Goal: Transaction & Acquisition: Purchase product/service

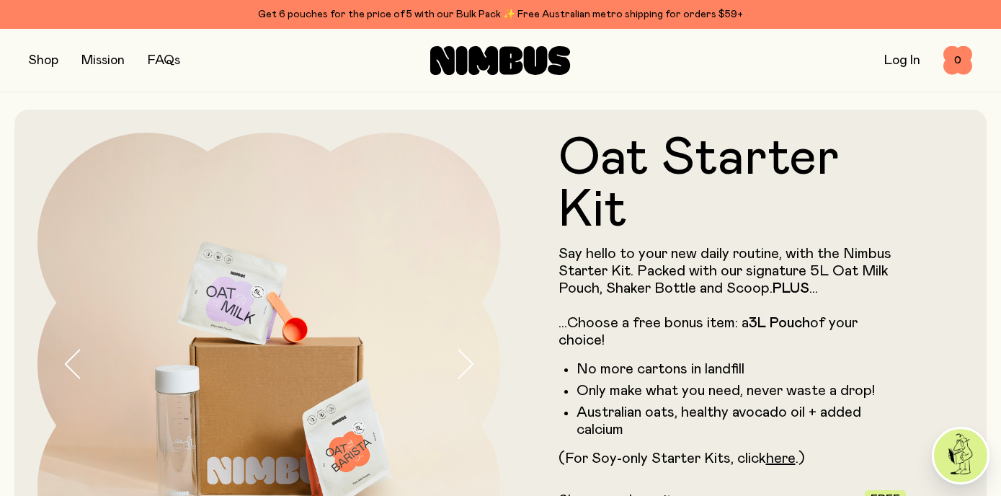
click at [48, 61] on button "button" at bounding box center [44, 60] width 30 height 20
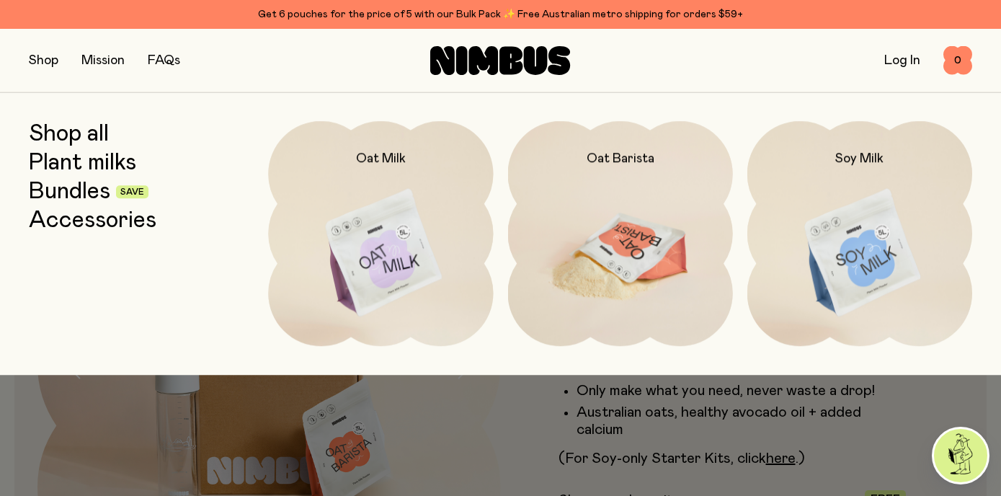
click at [623, 216] on img at bounding box center [620, 253] width 225 height 265
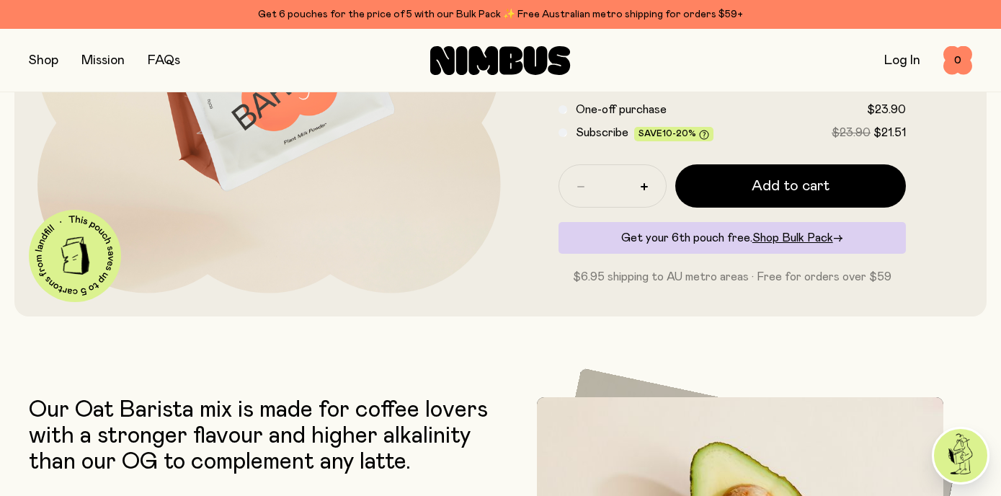
scroll to position [302, 0]
click at [37, 59] on button "button" at bounding box center [44, 60] width 30 height 20
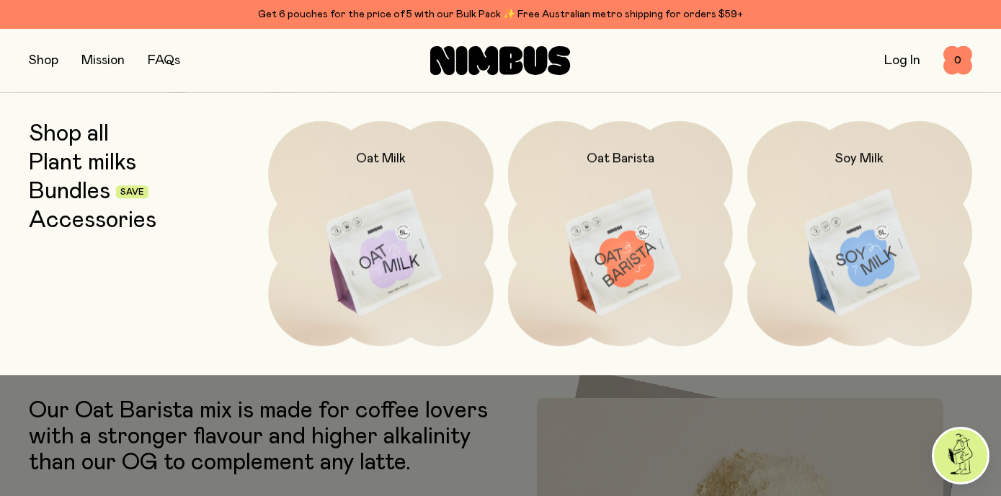
click at [81, 135] on link "Shop all" at bounding box center [69, 134] width 80 height 26
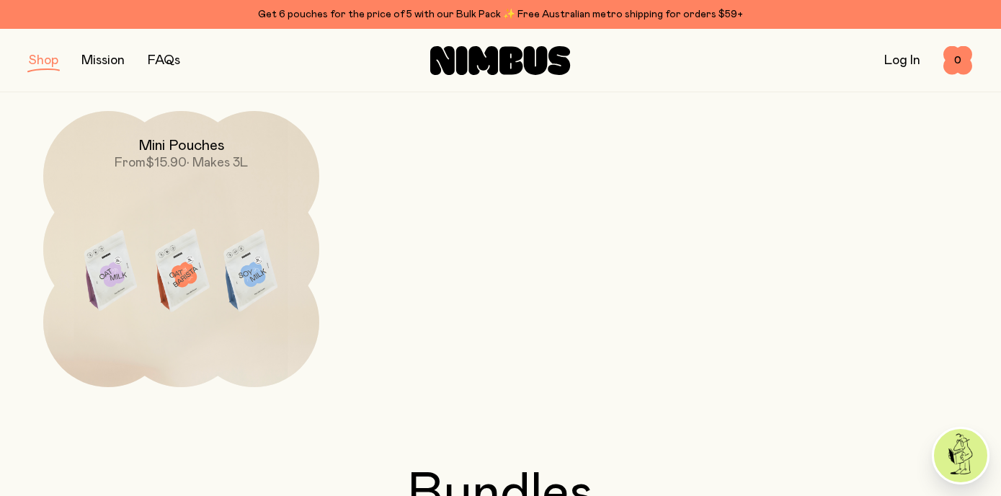
scroll to position [507, 0]
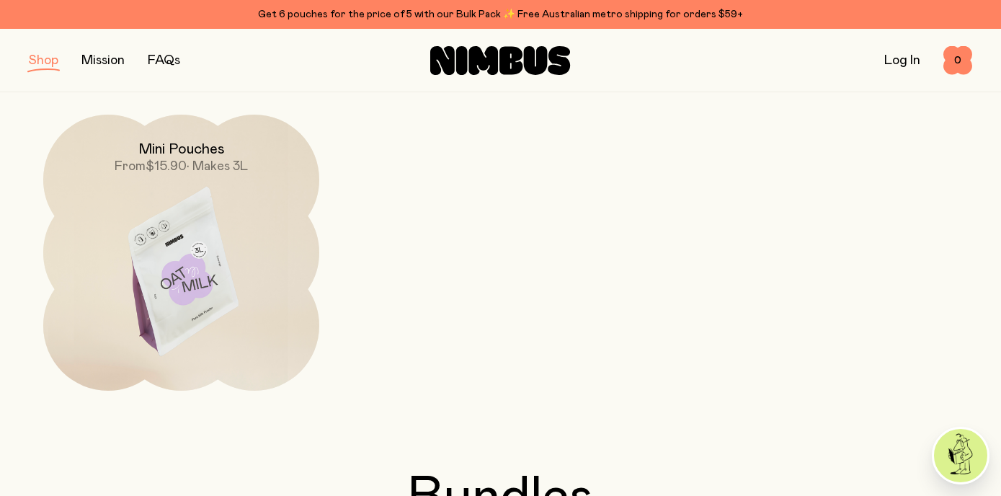
click at [190, 245] on img at bounding box center [181, 277] width 276 height 324
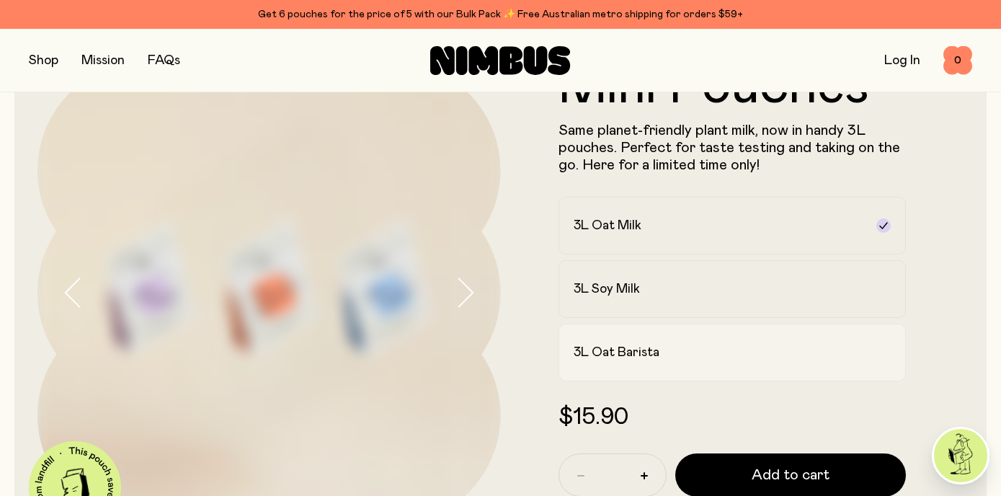
scroll to position [76, 0]
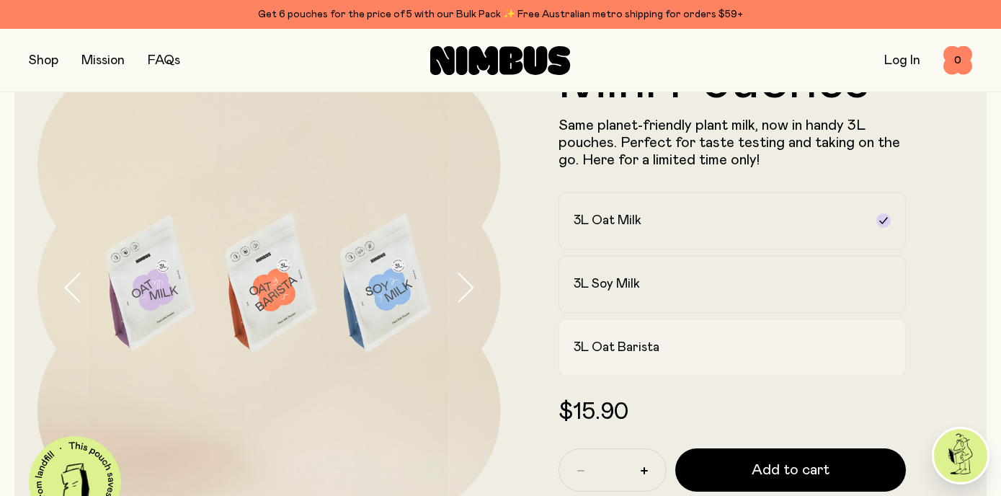
click at [690, 337] on label "3L Oat Barista" at bounding box center [733, 348] width 348 height 58
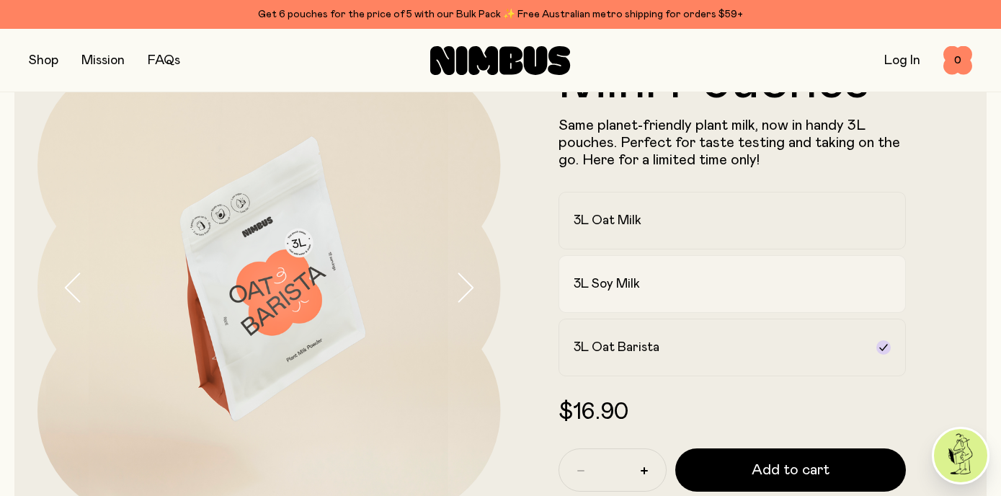
click at [679, 280] on div "3L Soy Milk" at bounding box center [720, 283] width 292 height 17
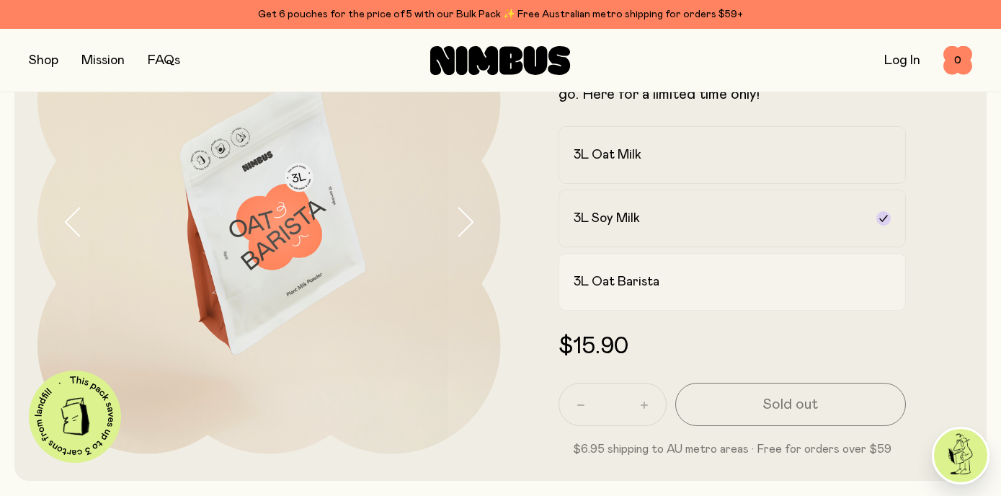
scroll to position [166, 0]
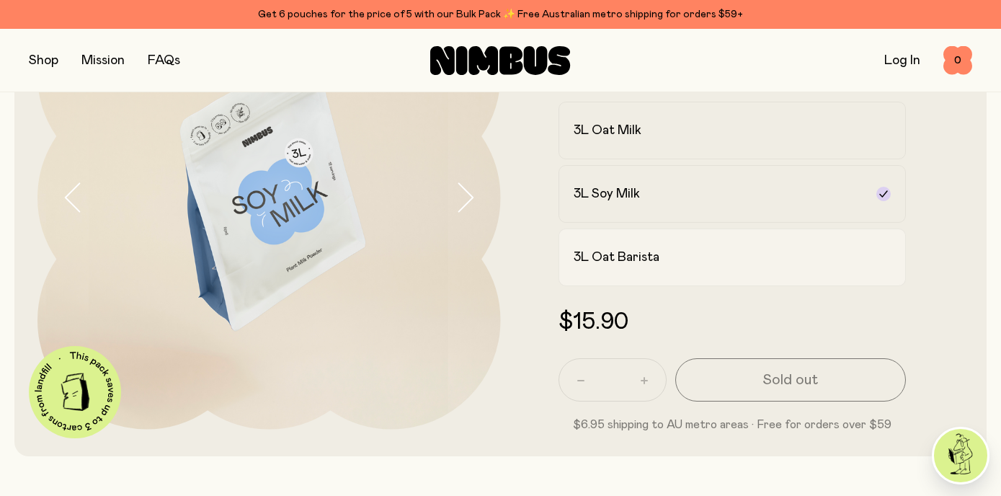
click at [641, 257] on h2 "3L Oat Barista" at bounding box center [617, 257] width 86 height 17
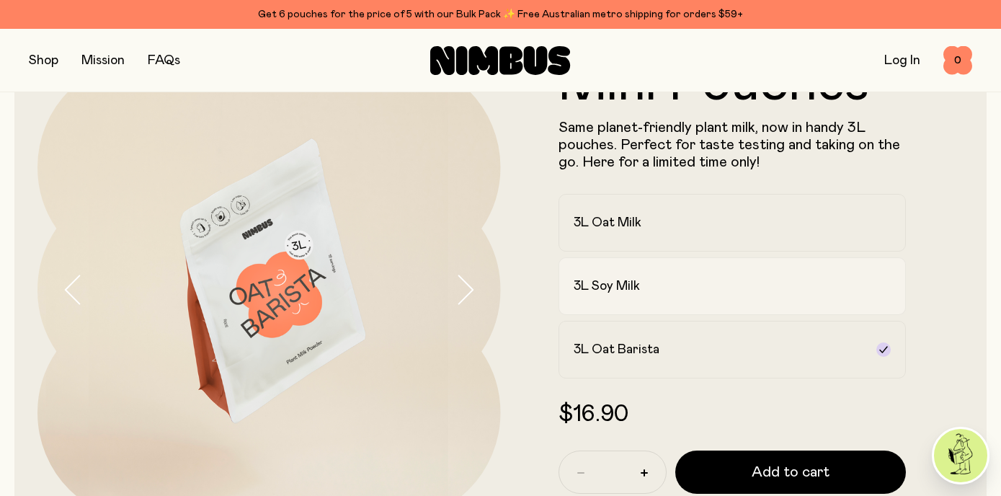
scroll to position [0, 0]
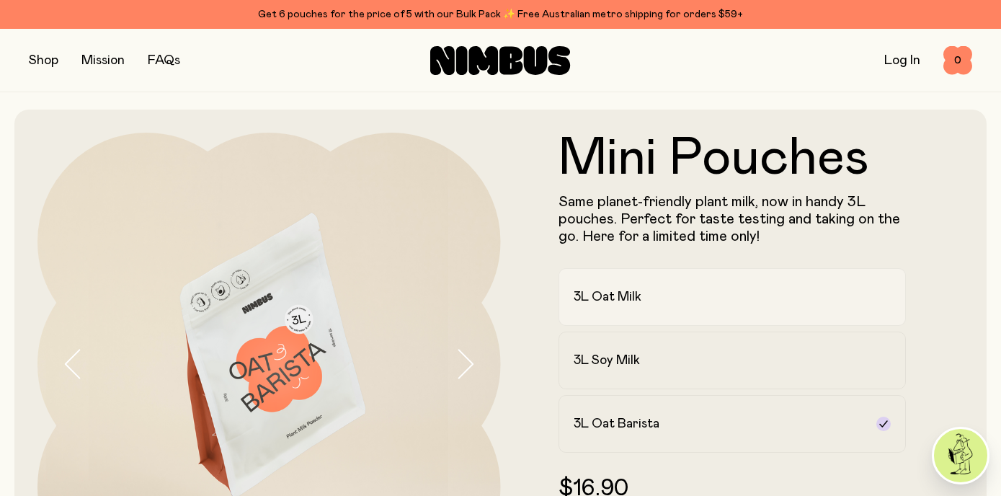
click at [621, 298] on h2 "3L Oat Milk" at bounding box center [608, 296] width 68 height 17
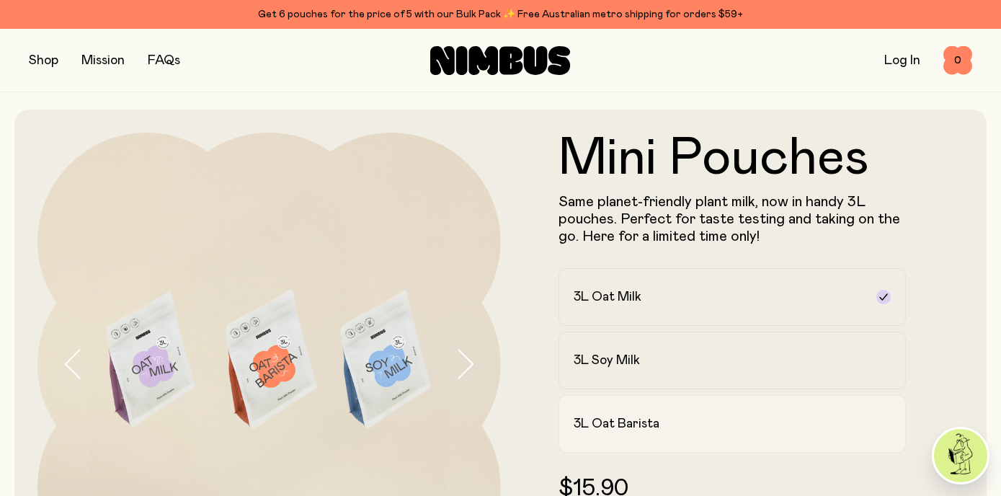
click at [643, 427] on h2 "3L Oat Barista" at bounding box center [617, 423] width 86 height 17
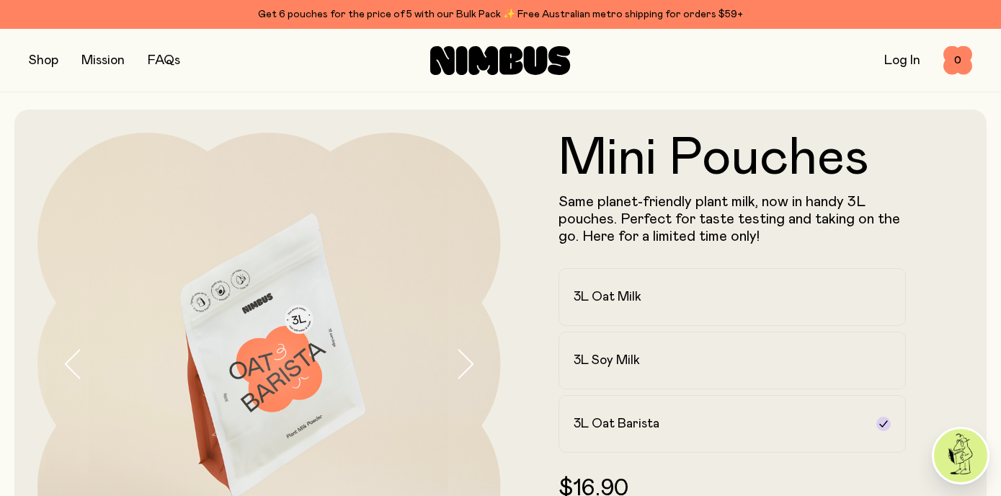
click at [44, 55] on button "button" at bounding box center [44, 60] width 30 height 20
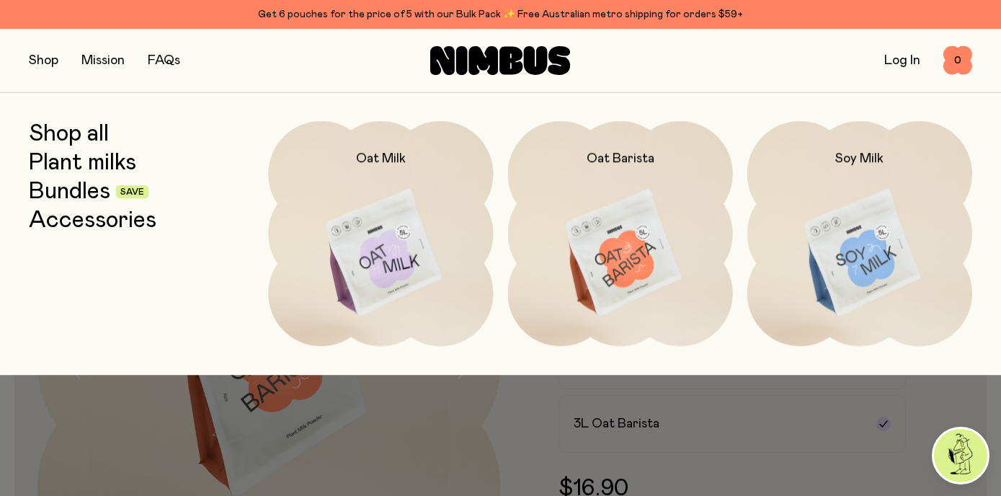
click at [70, 134] on link "Shop all" at bounding box center [69, 134] width 80 height 26
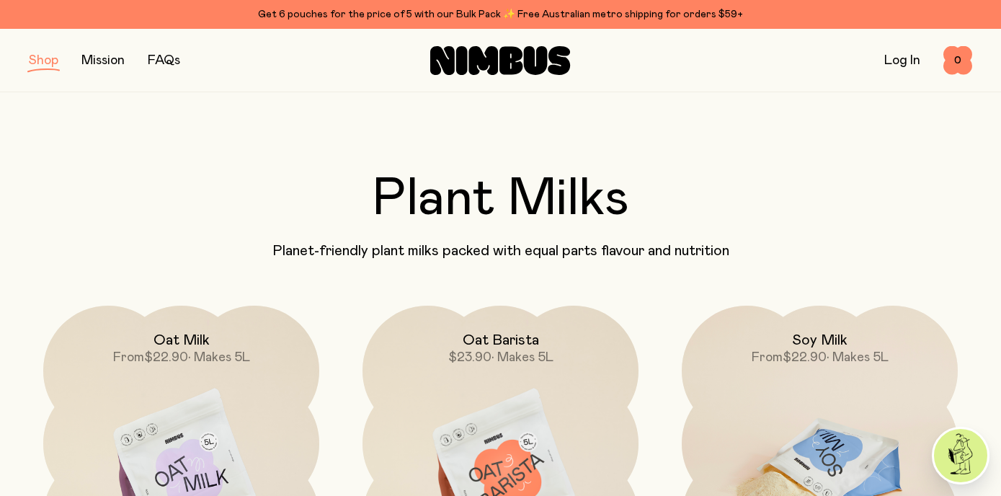
click at [845, 438] on img at bounding box center [820, 468] width 276 height 324
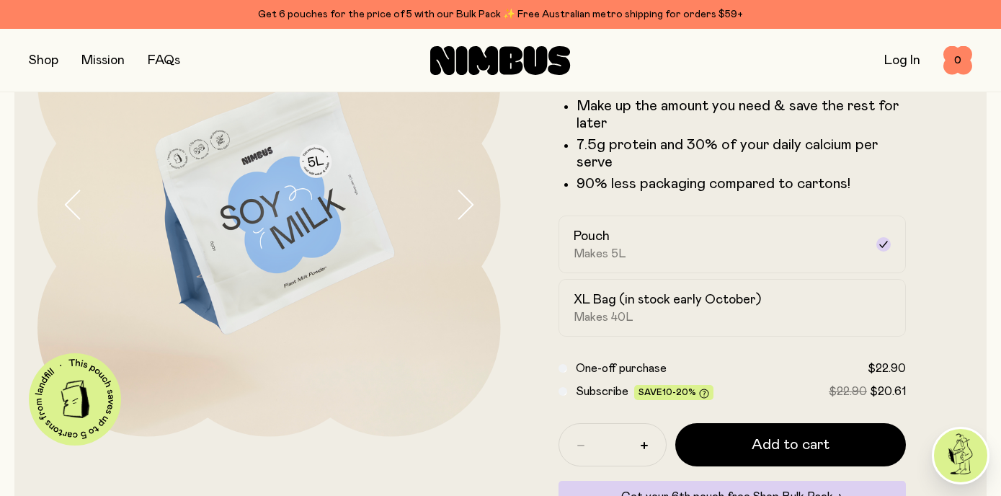
scroll to position [147, 0]
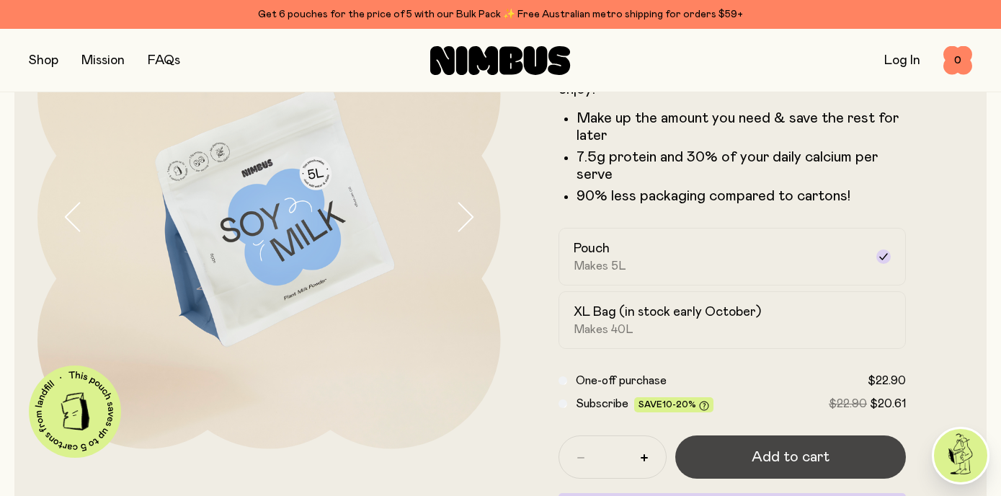
click at [802, 456] on span "Add to cart" at bounding box center [791, 457] width 78 height 20
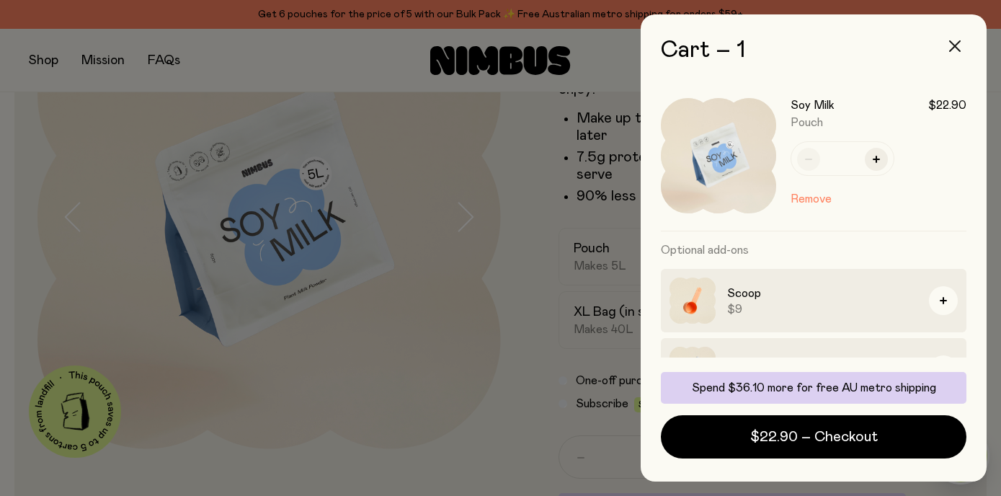
click at [954, 44] on icon "button" at bounding box center [955, 46] width 12 height 12
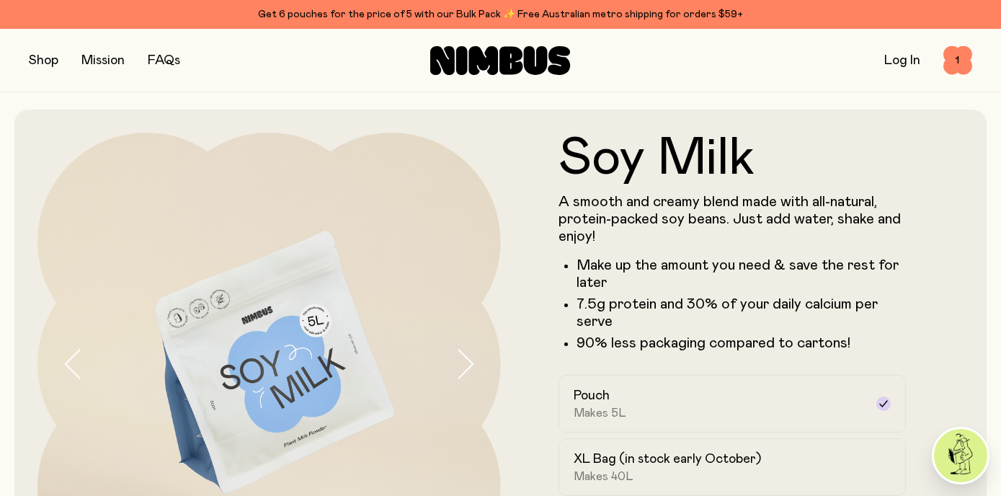
click at [50, 62] on button "button" at bounding box center [44, 60] width 30 height 20
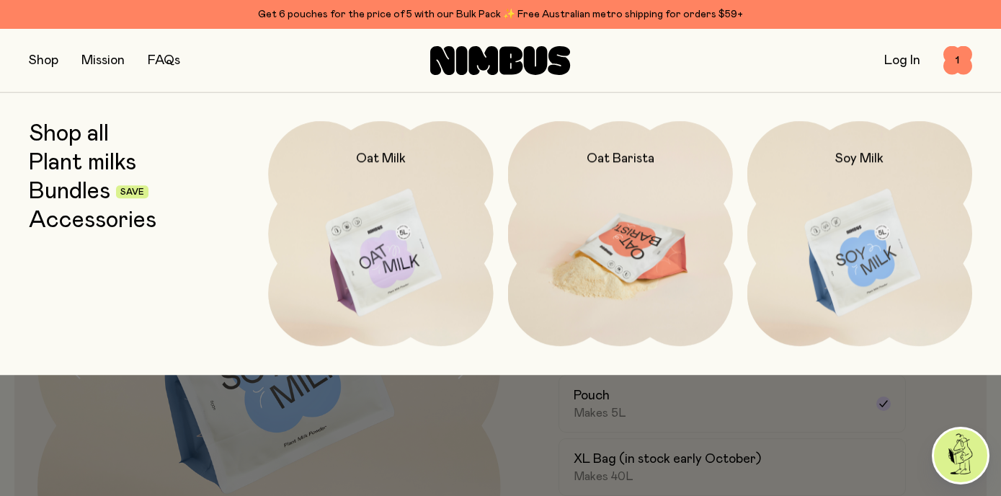
click at [636, 222] on img at bounding box center [620, 253] width 225 height 265
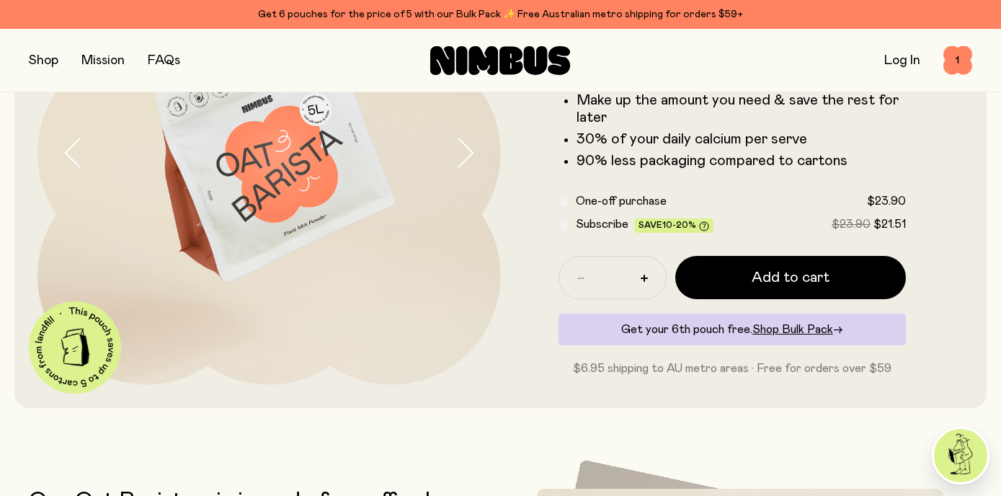
scroll to position [214, 0]
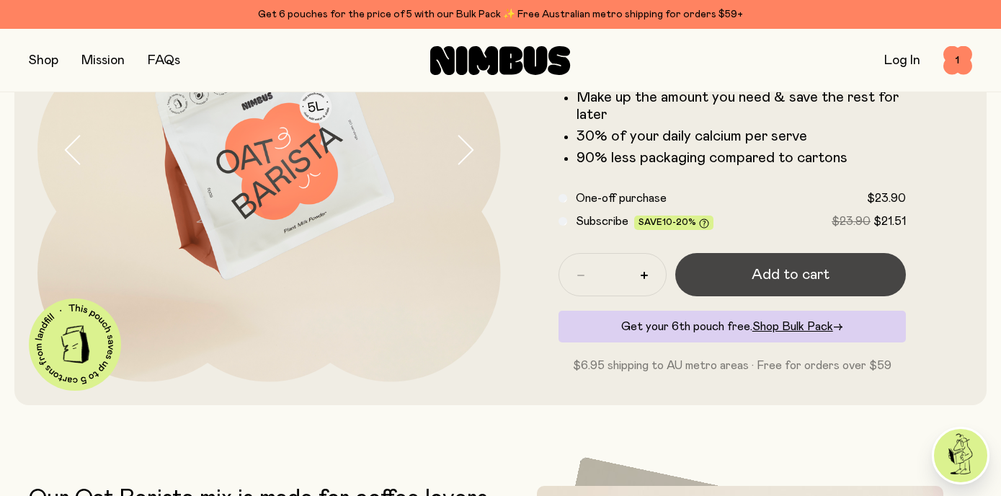
click at [796, 275] on span "Add to cart" at bounding box center [791, 275] width 78 height 20
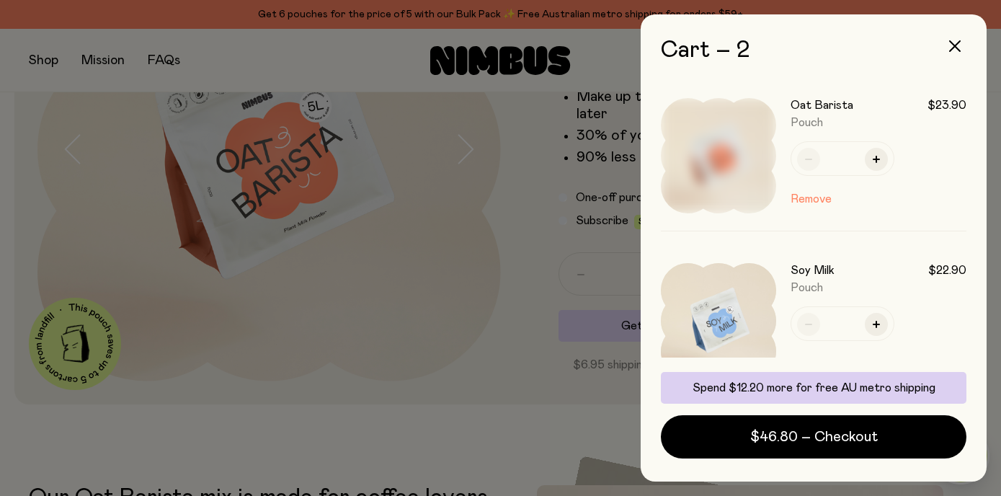
scroll to position [0, 0]
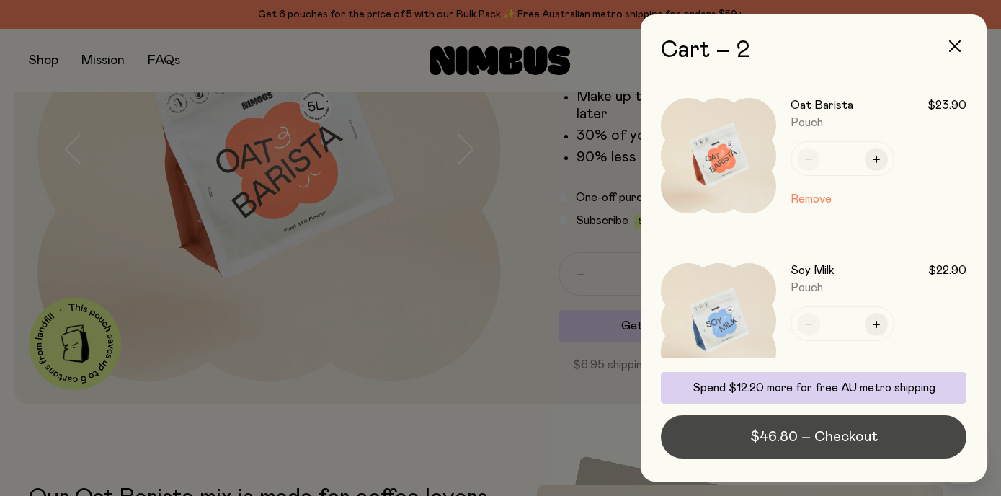
click at [817, 436] on span "$46.80 – Checkout" at bounding box center [814, 437] width 128 height 20
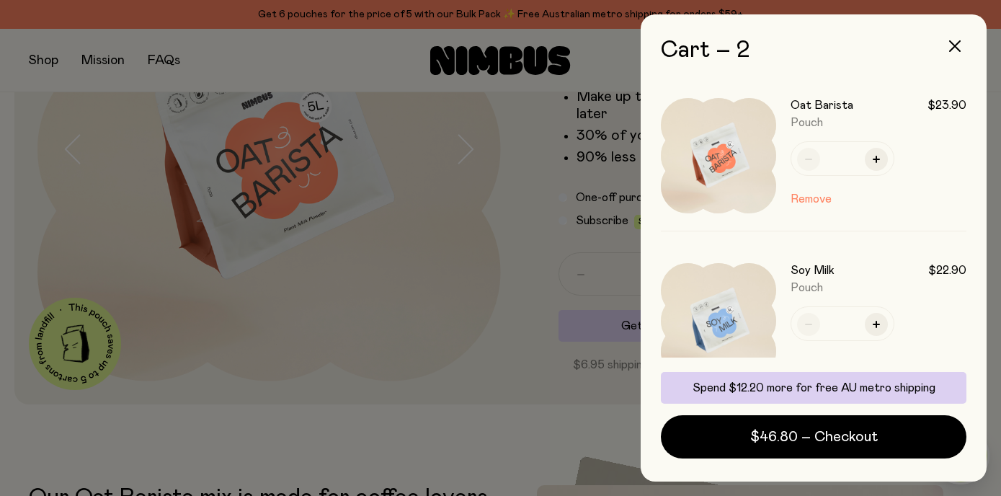
click at [290, 294] on div at bounding box center [500, 248] width 1001 height 496
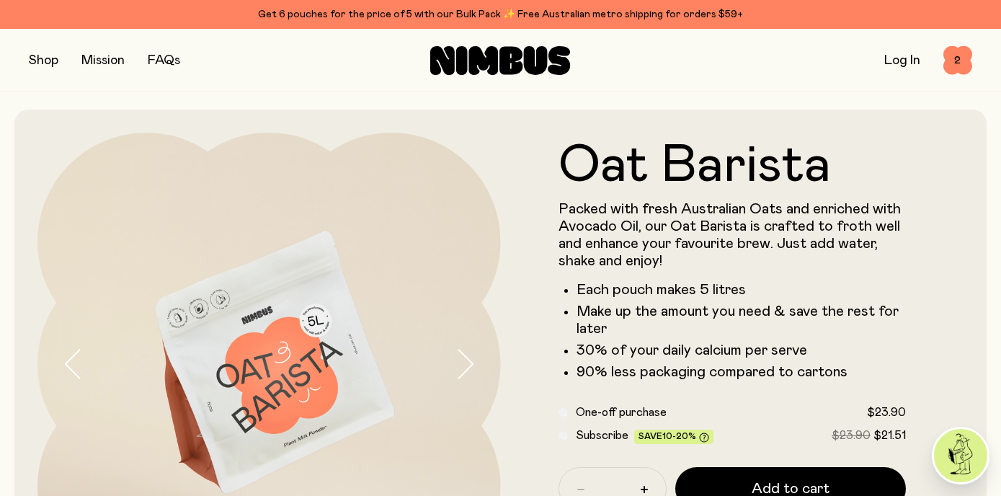
scroll to position [215, 0]
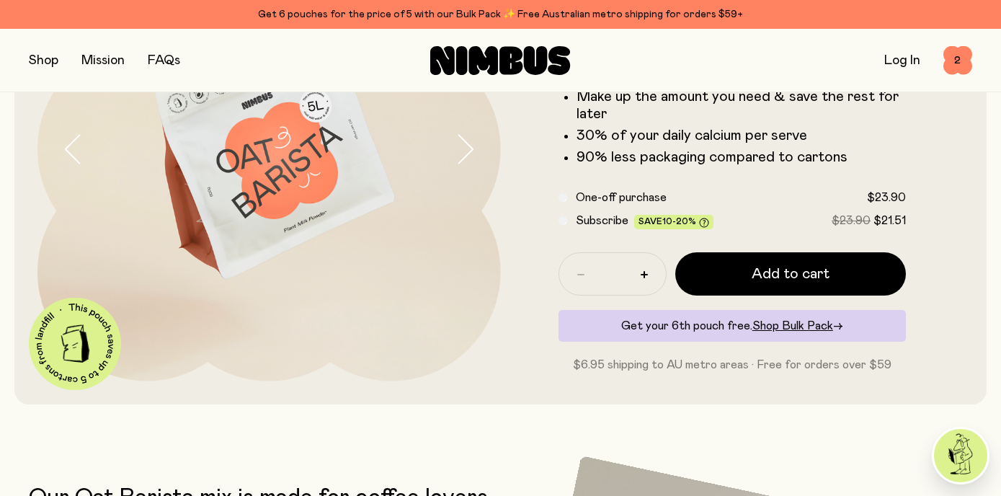
click at [37, 61] on button "button" at bounding box center [44, 60] width 30 height 20
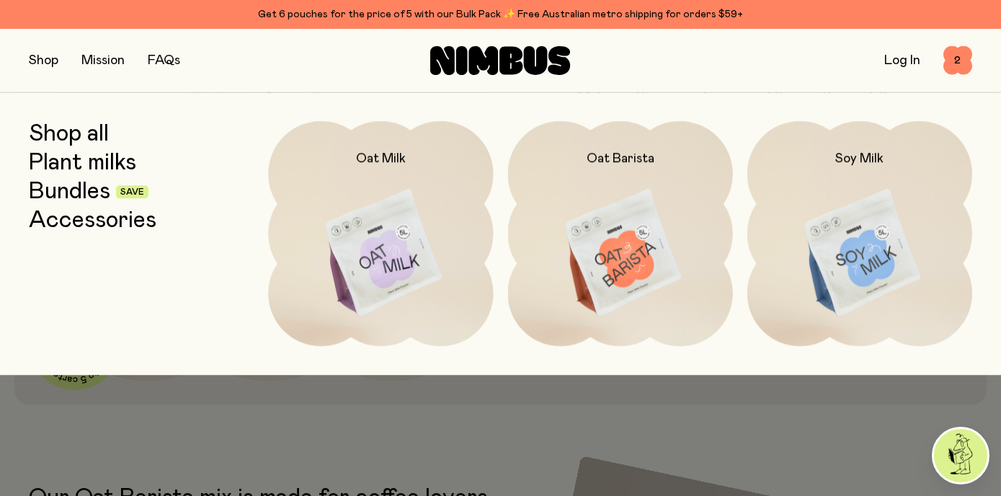
drag, startPoint x: 96, startPoint y: 137, endPoint x: 115, endPoint y: 136, distance: 19.5
click at [97, 137] on link "Shop all" at bounding box center [69, 134] width 80 height 26
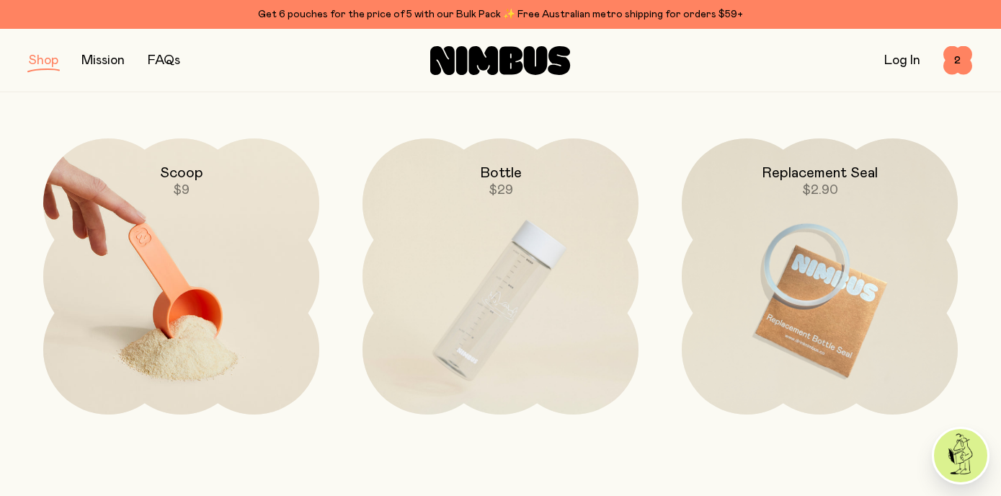
scroll to position [2098, 0]
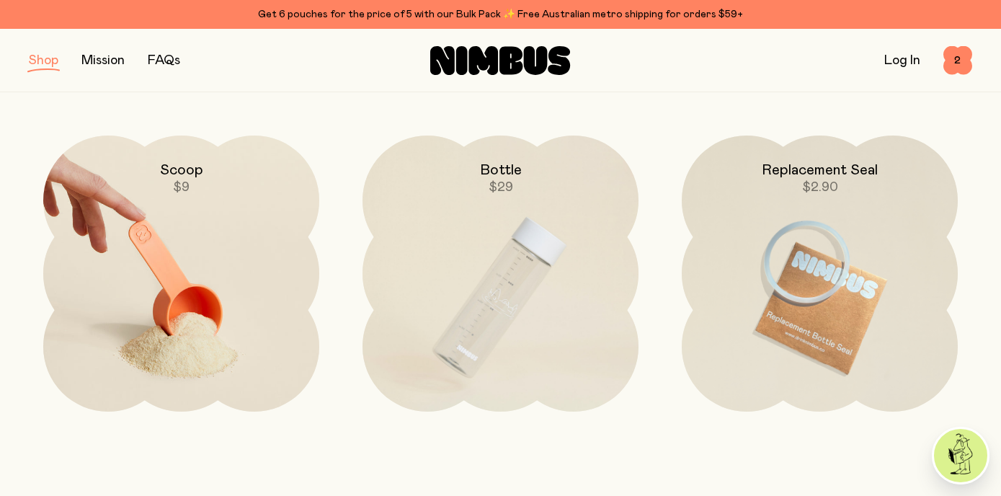
click at [186, 297] on img at bounding box center [181, 298] width 276 height 324
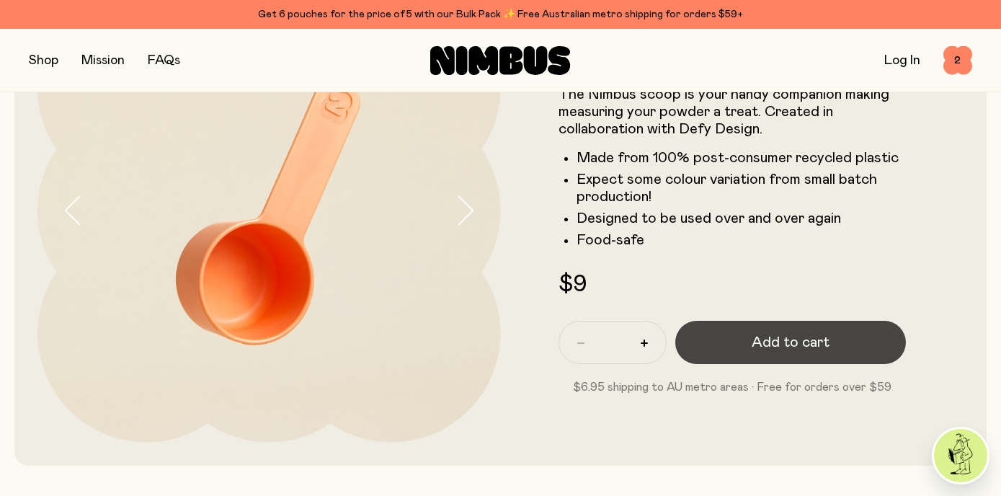
scroll to position [154, 0]
click at [782, 345] on span "Add to cart" at bounding box center [791, 342] width 78 height 20
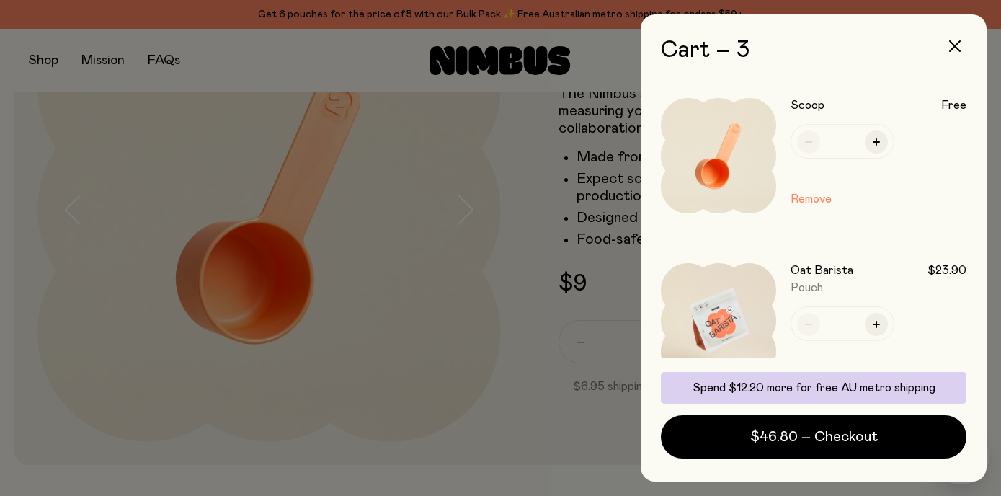
scroll to position [0, 0]
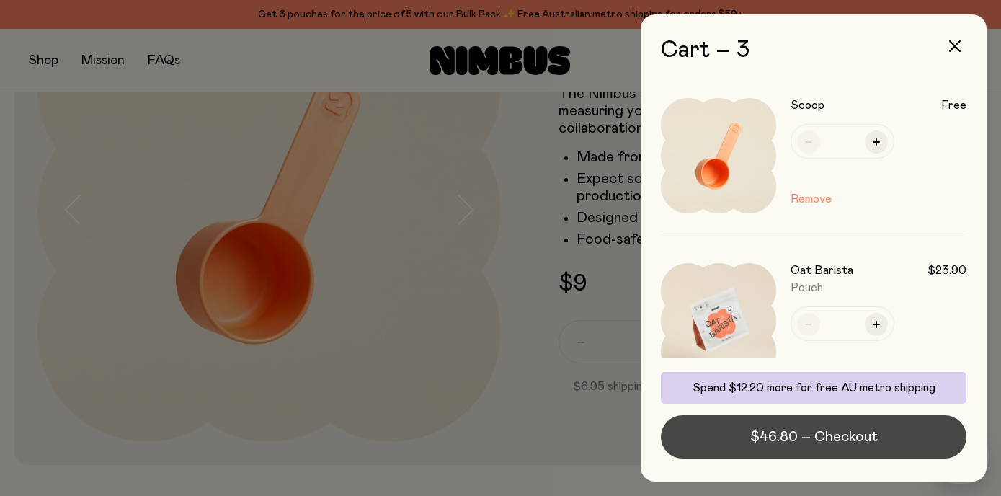
click at [810, 430] on span "$46.80 – Checkout" at bounding box center [814, 437] width 128 height 20
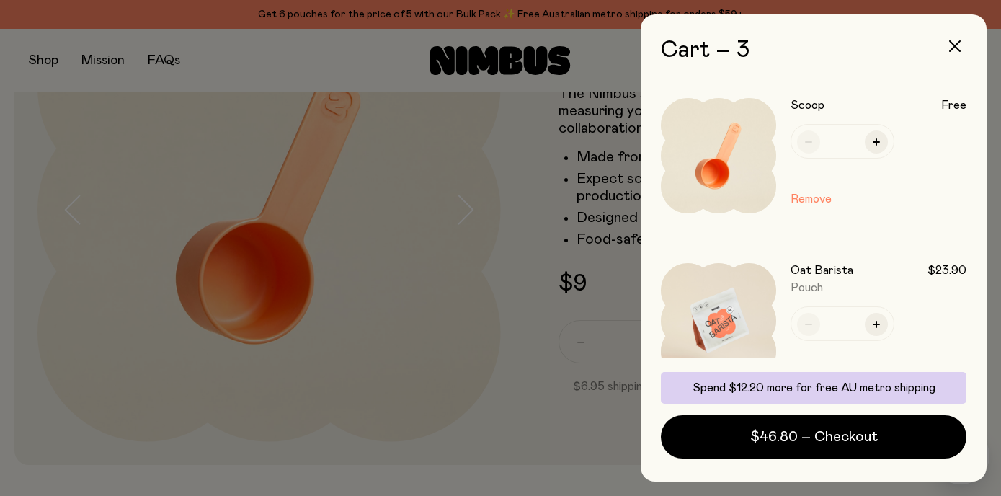
drag, startPoint x: 951, startPoint y: 45, endPoint x: 940, endPoint y: 51, distance: 12.6
click at [950, 45] on icon "button" at bounding box center [955, 46] width 12 height 12
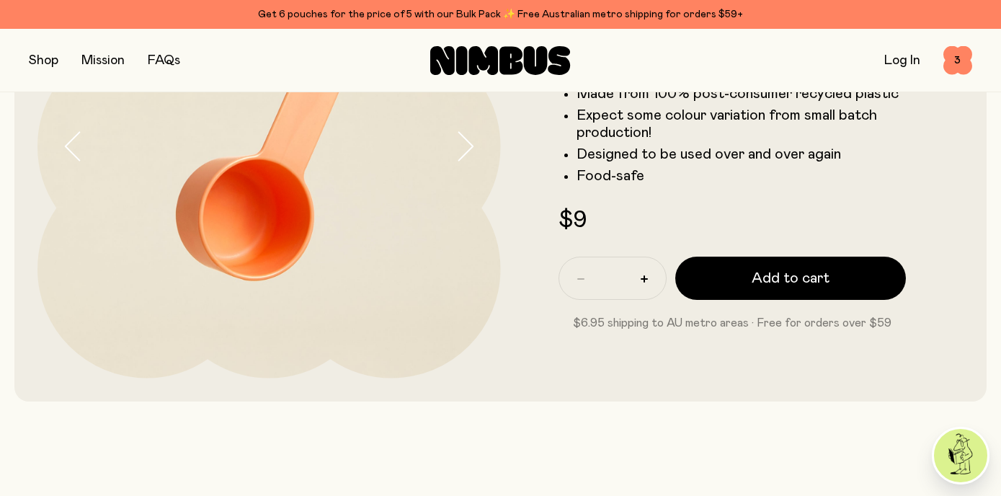
scroll to position [210, 0]
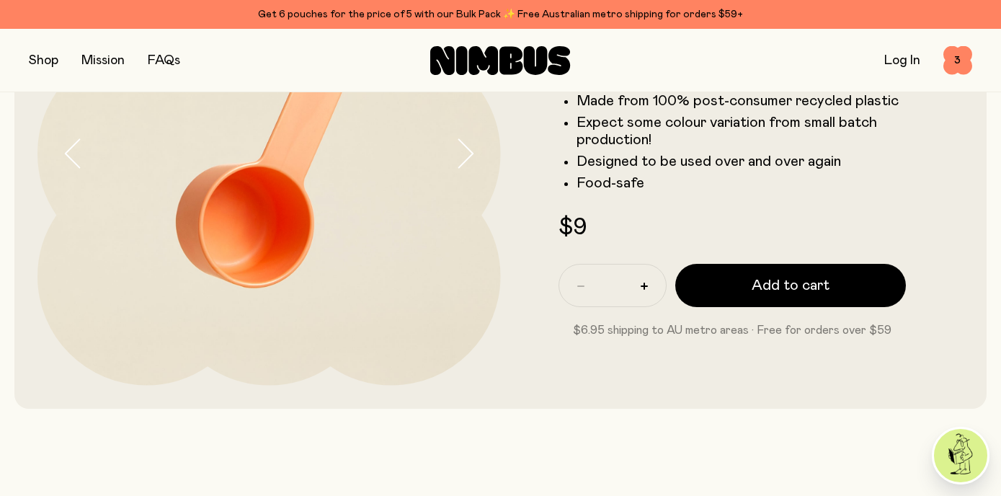
click at [39, 60] on button "button" at bounding box center [44, 60] width 30 height 20
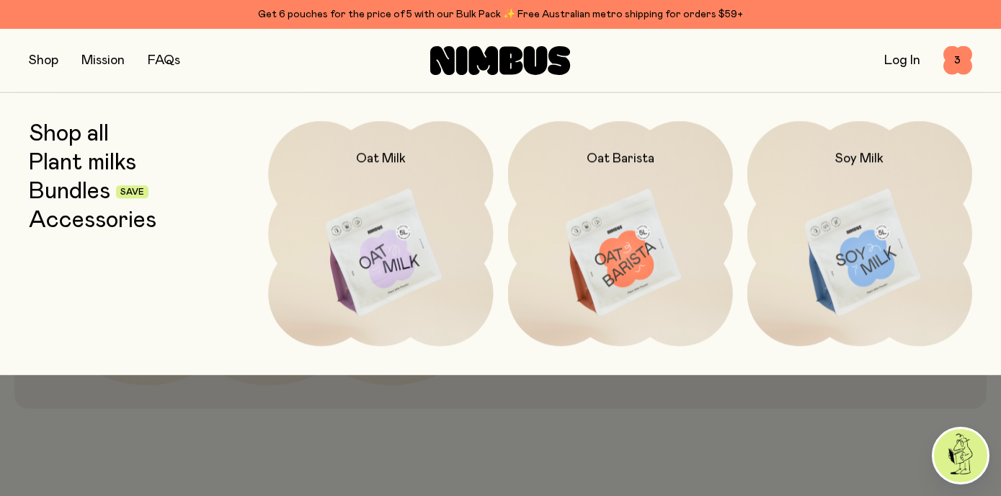
click at [41, 59] on button "button" at bounding box center [44, 60] width 30 height 20
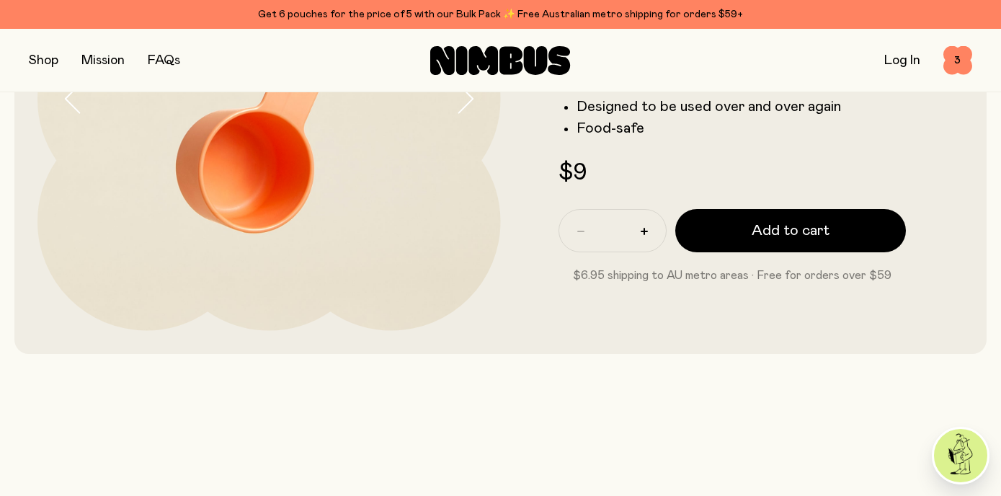
scroll to position [0, 0]
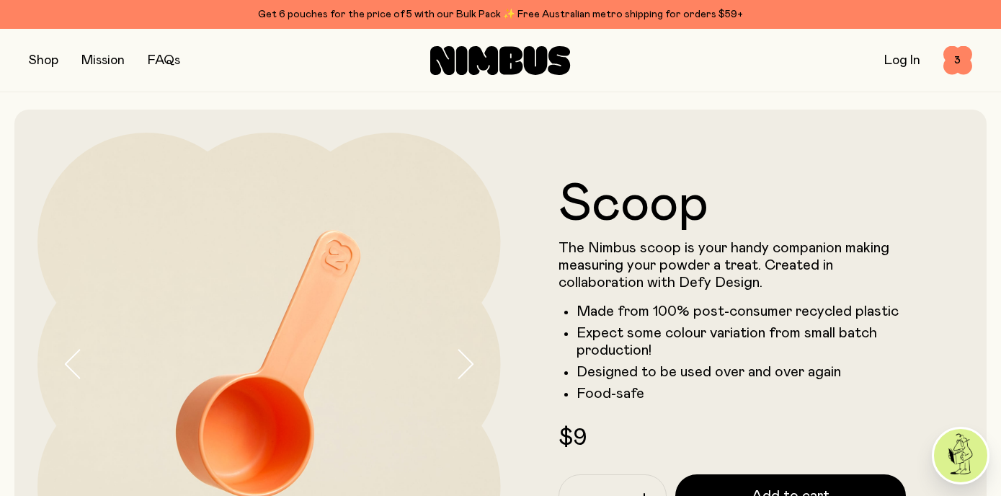
click at [48, 61] on button "button" at bounding box center [44, 60] width 30 height 20
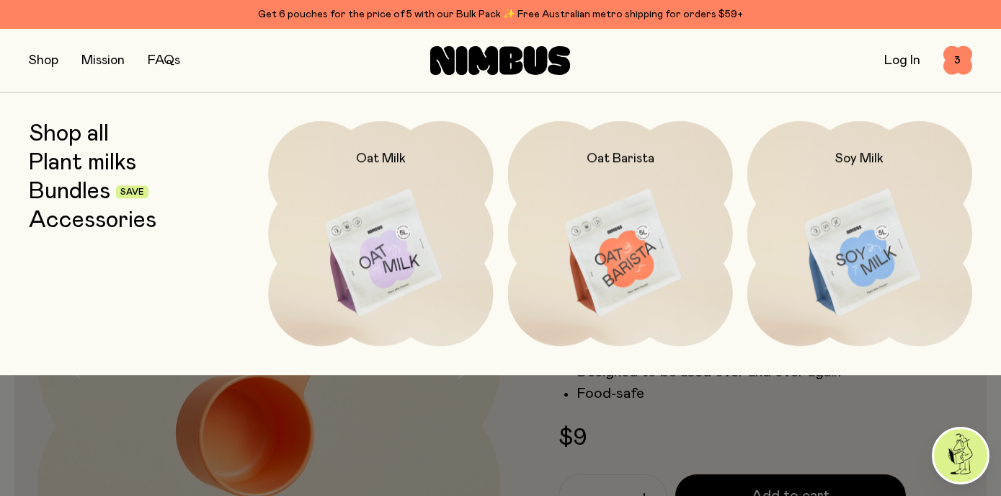
click at [98, 224] on link "Accessories" at bounding box center [93, 221] width 128 height 26
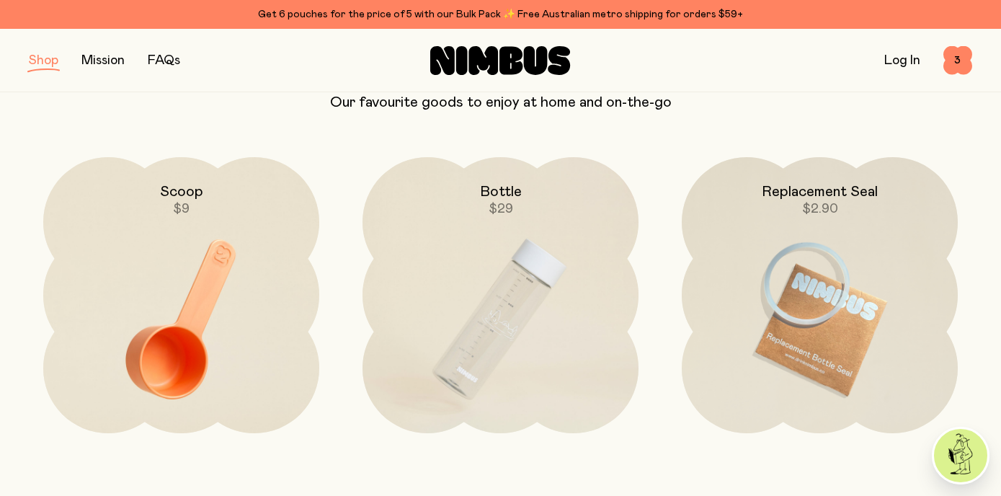
scroll to position [152, 0]
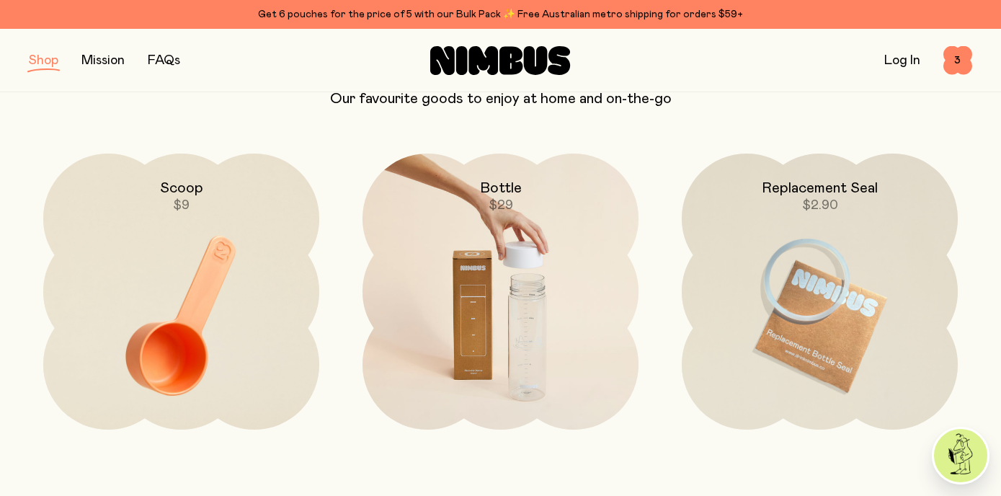
click at [523, 283] on img at bounding box center [501, 316] width 276 height 324
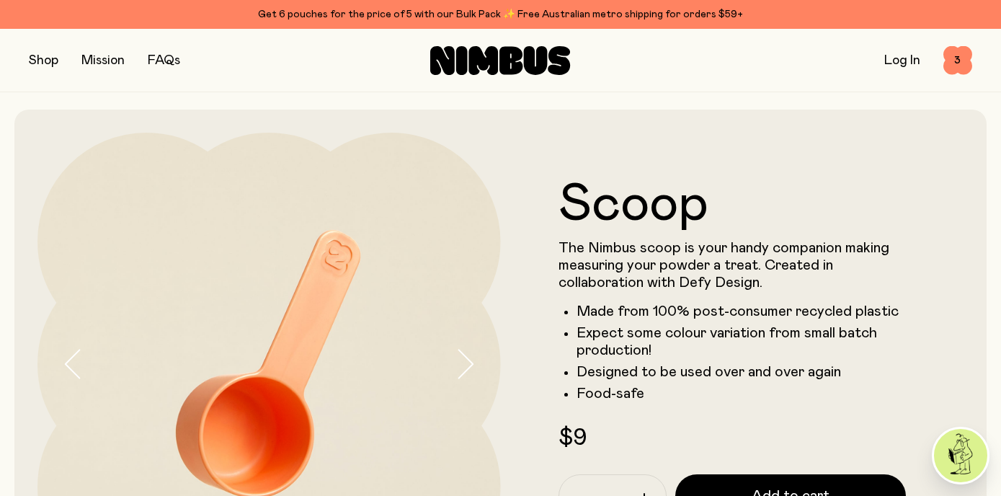
click at [48, 61] on button "button" at bounding box center [44, 60] width 30 height 20
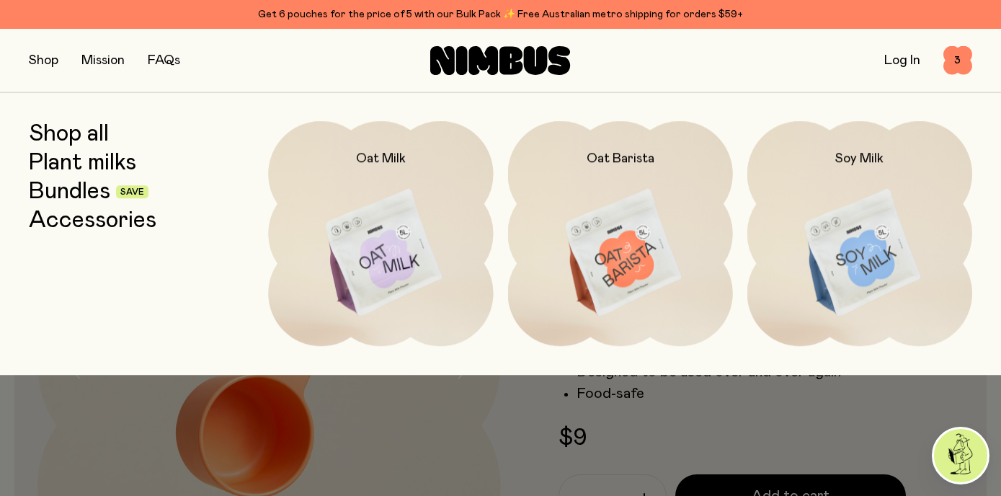
click at [45, 58] on button "button" at bounding box center [44, 60] width 30 height 20
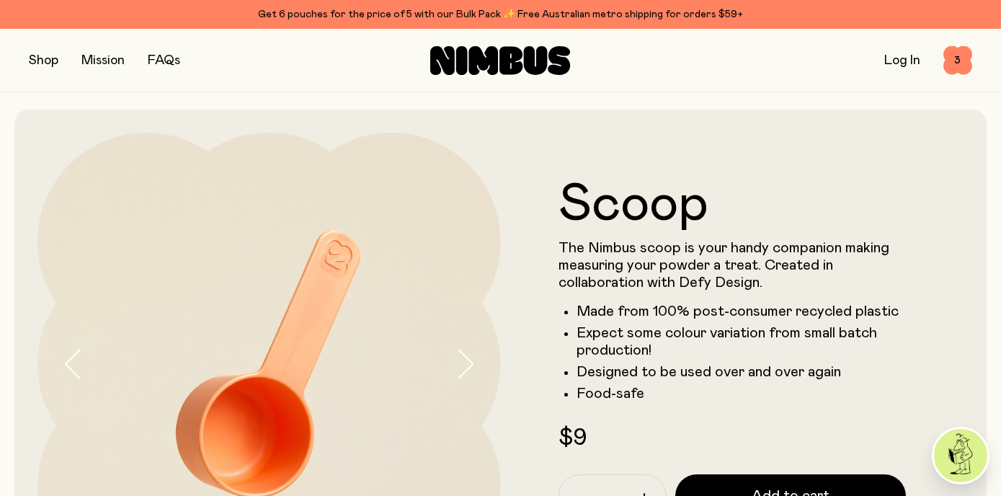
click at [45, 63] on button "button" at bounding box center [44, 60] width 30 height 20
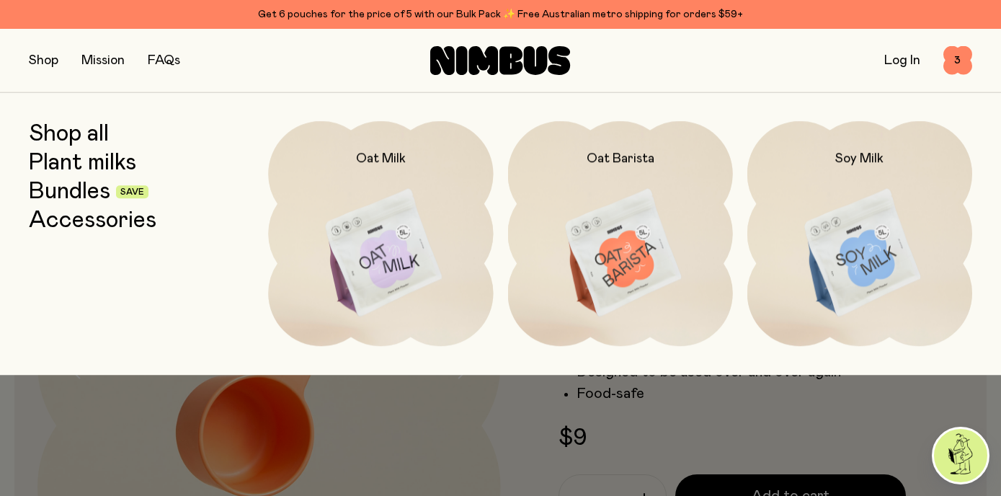
click at [94, 164] on link "Plant milks" at bounding box center [82, 163] width 107 height 26
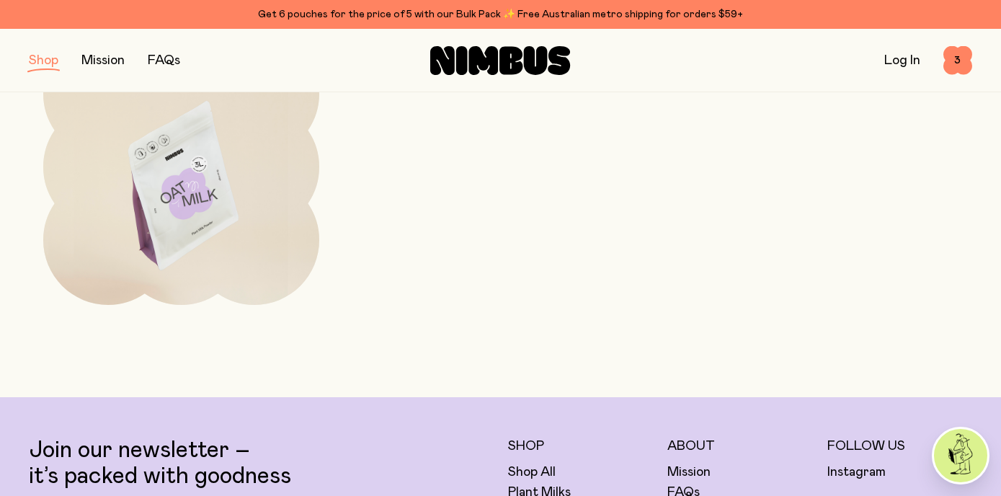
scroll to position [590, 0]
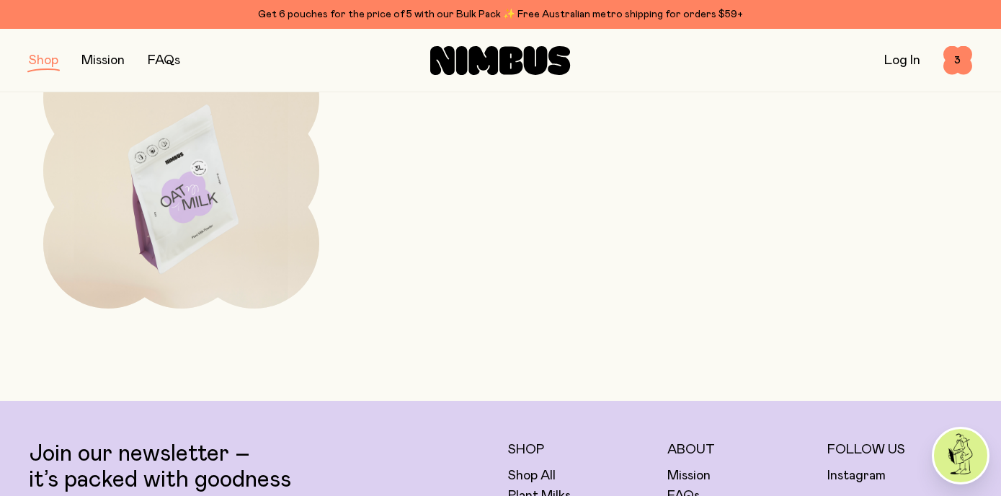
click at [246, 172] on img at bounding box center [181, 194] width 276 height 324
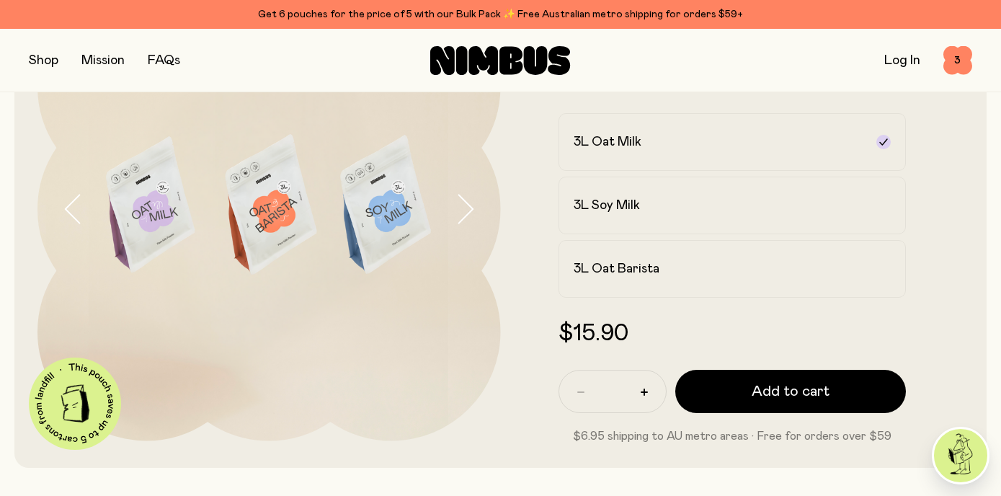
scroll to position [96, 0]
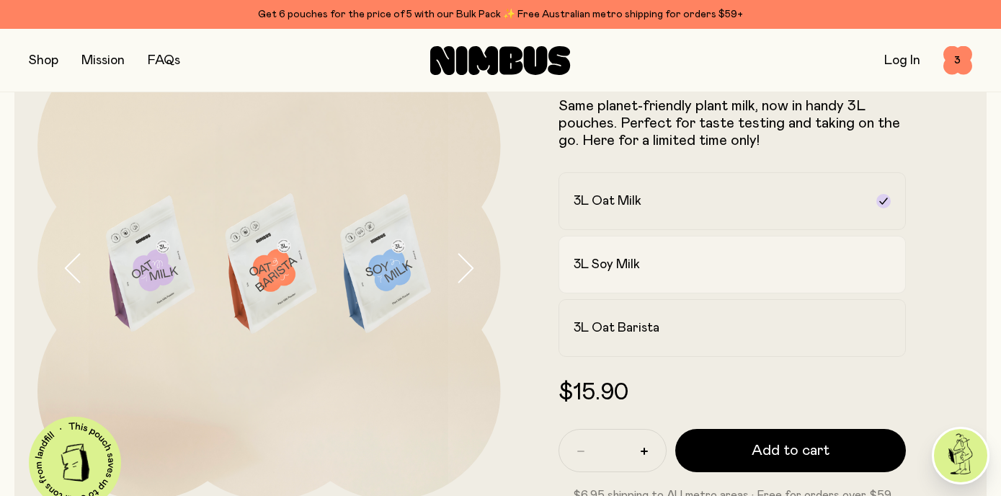
click at [639, 261] on h2 "3L Soy Milk" at bounding box center [607, 264] width 66 height 17
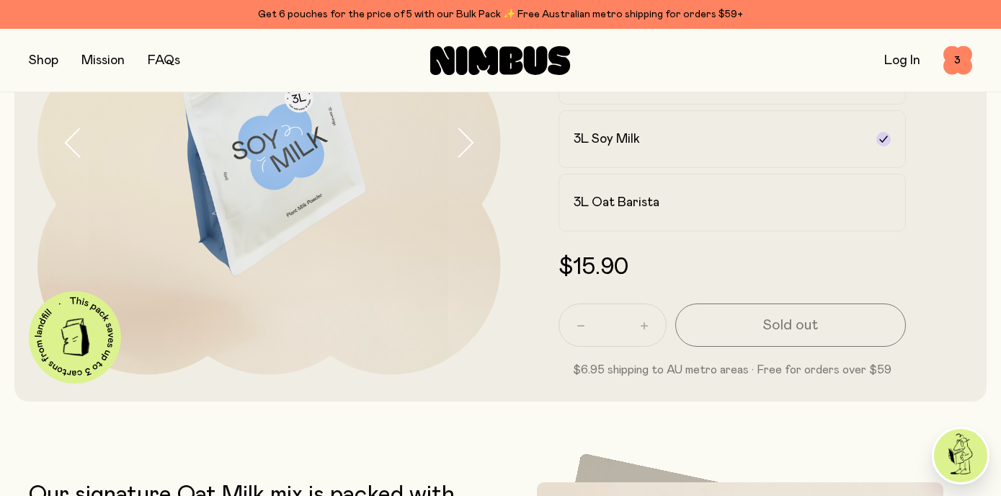
scroll to position [220, 0]
click at [632, 209] on h2 "3L Oat Barista" at bounding box center [617, 203] width 86 height 17
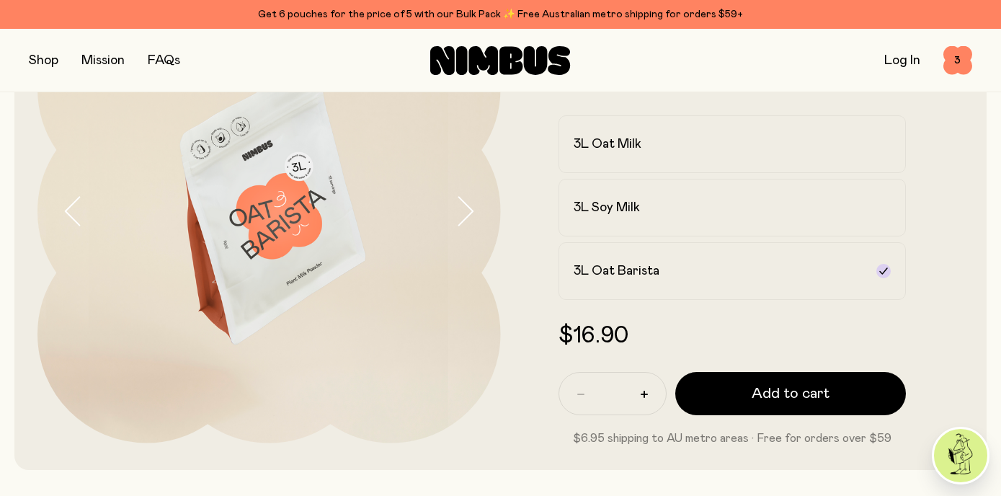
scroll to position [157, 0]
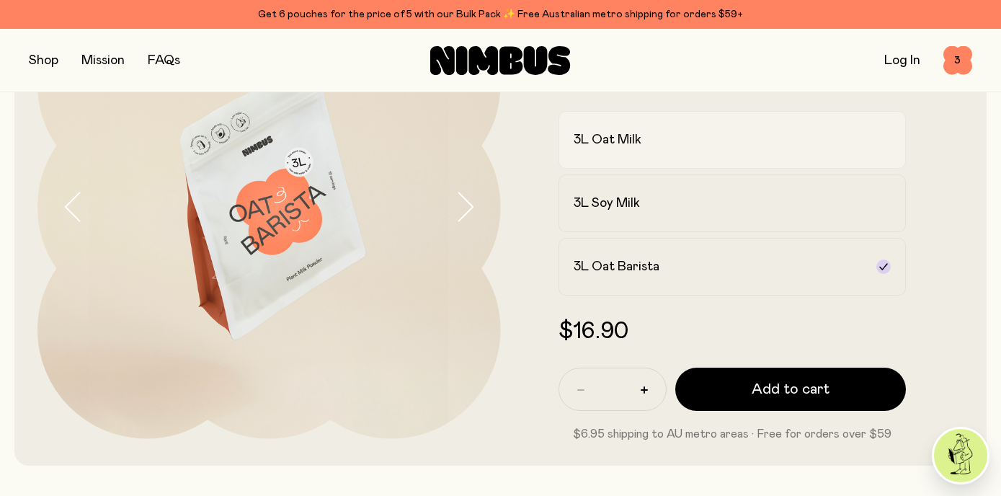
click at [633, 139] on h2 "3L Oat Milk" at bounding box center [608, 139] width 68 height 17
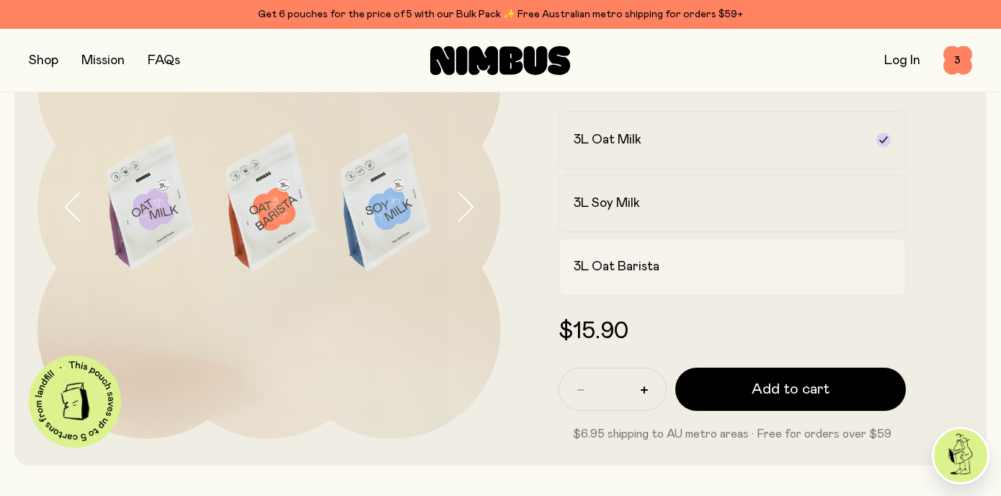
click at [635, 268] on h2 "3L Oat Barista" at bounding box center [617, 266] width 86 height 17
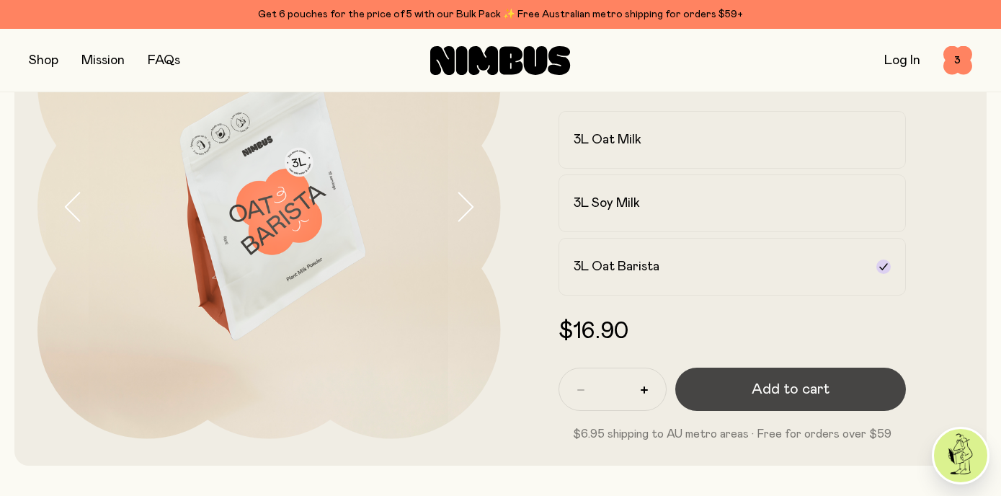
click at [780, 391] on span "Add to cart" at bounding box center [791, 389] width 78 height 20
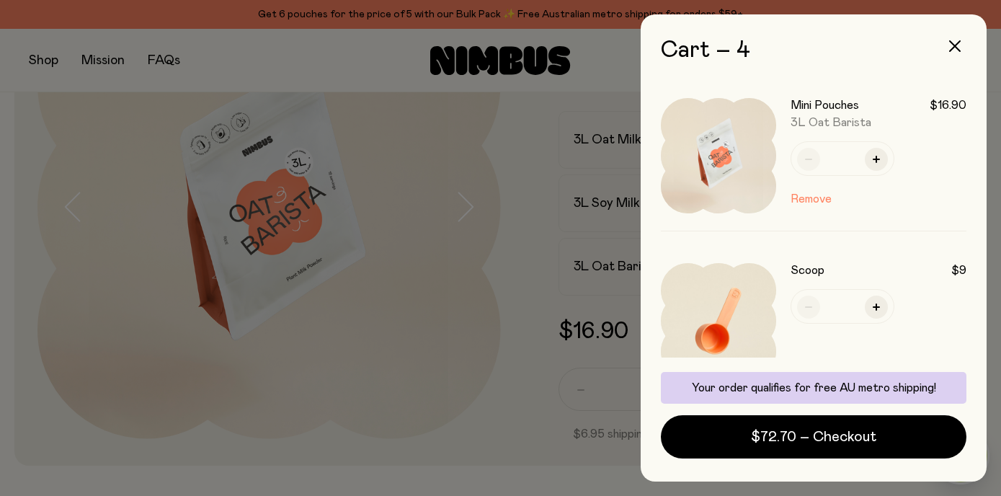
scroll to position [46, 0]
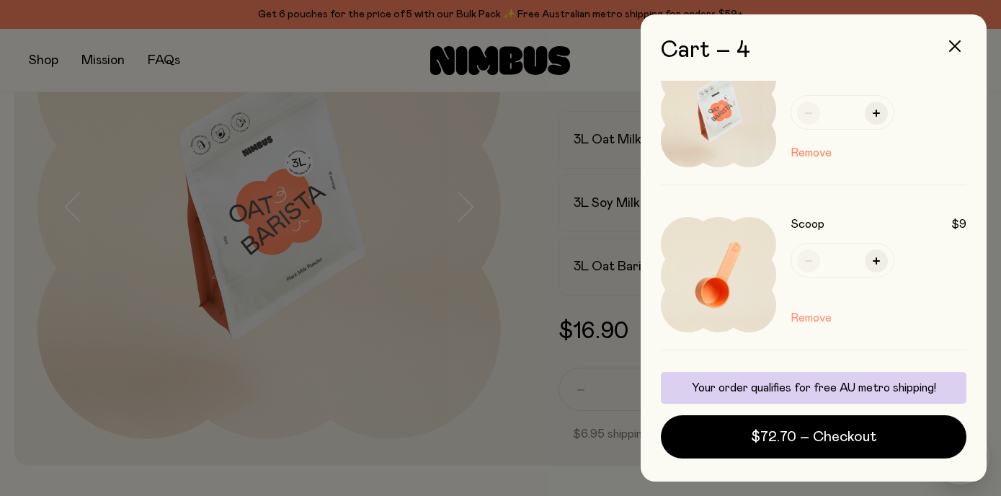
click at [812, 319] on button "Remove" at bounding box center [811, 317] width 41 height 17
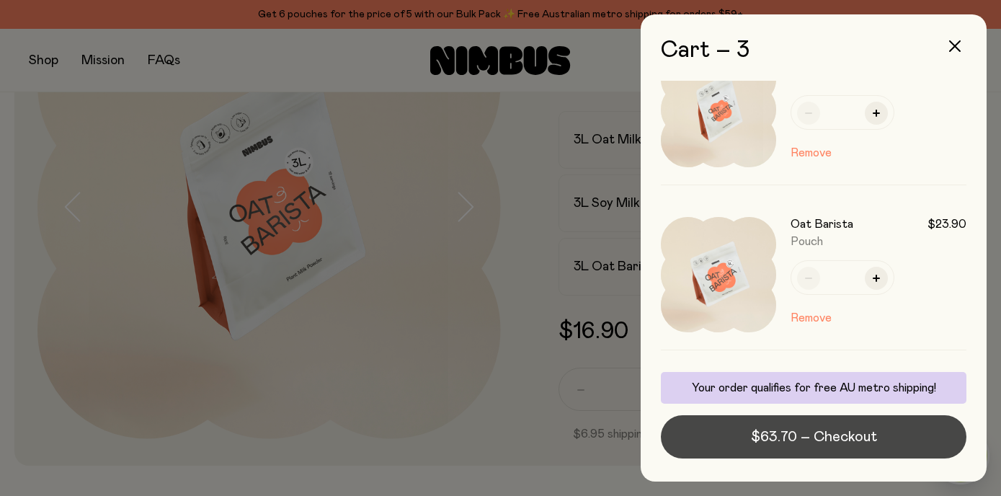
click at [837, 438] on span "$63.70 – Checkout" at bounding box center [814, 437] width 126 height 20
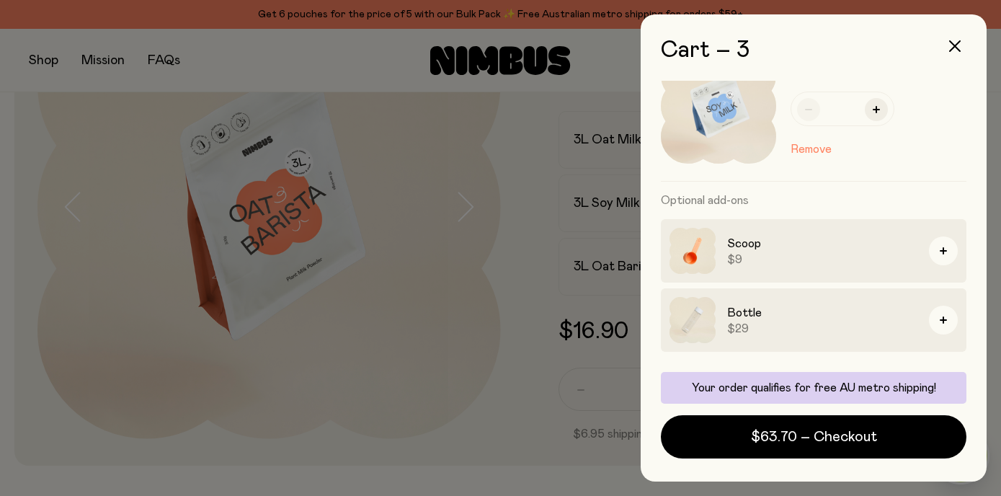
scroll to position [443, 0]
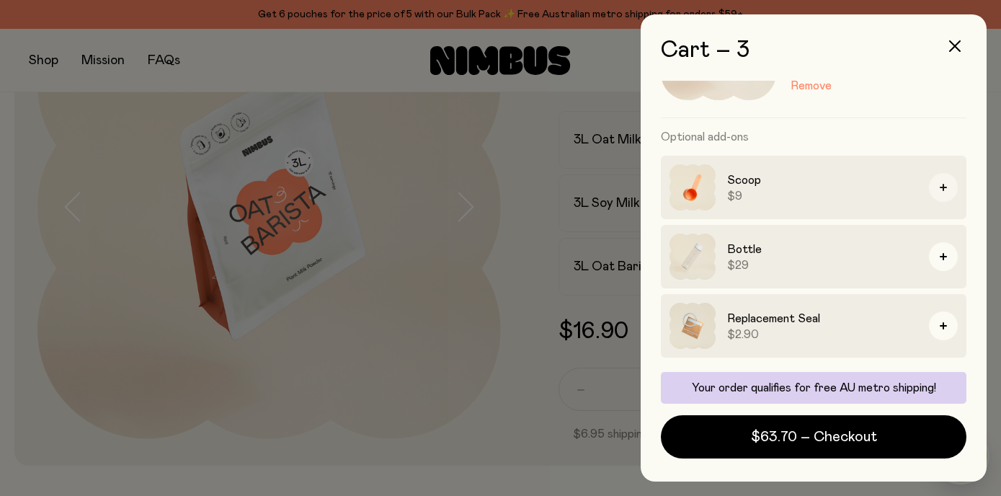
click at [948, 189] on button "button" at bounding box center [943, 187] width 29 height 29
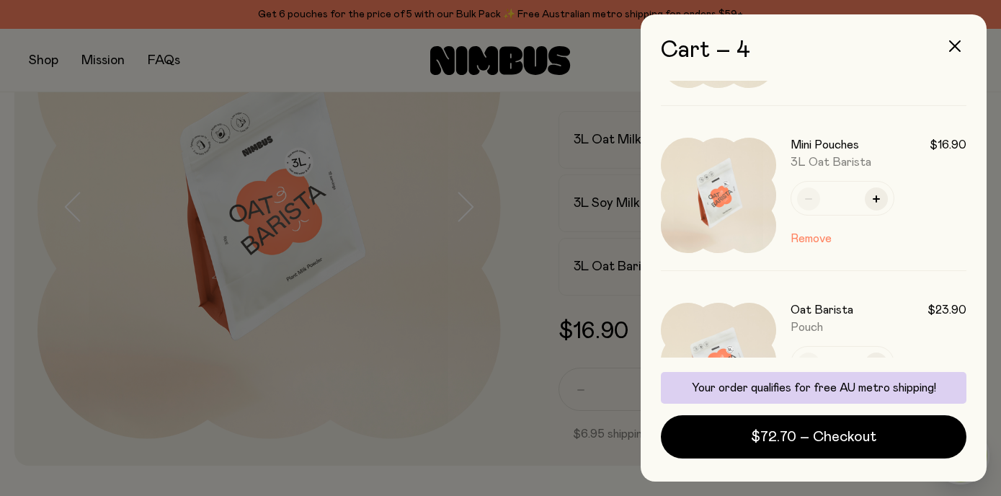
scroll to position [125, 0]
click at [815, 239] on button "Remove" at bounding box center [811, 239] width 41 height 17
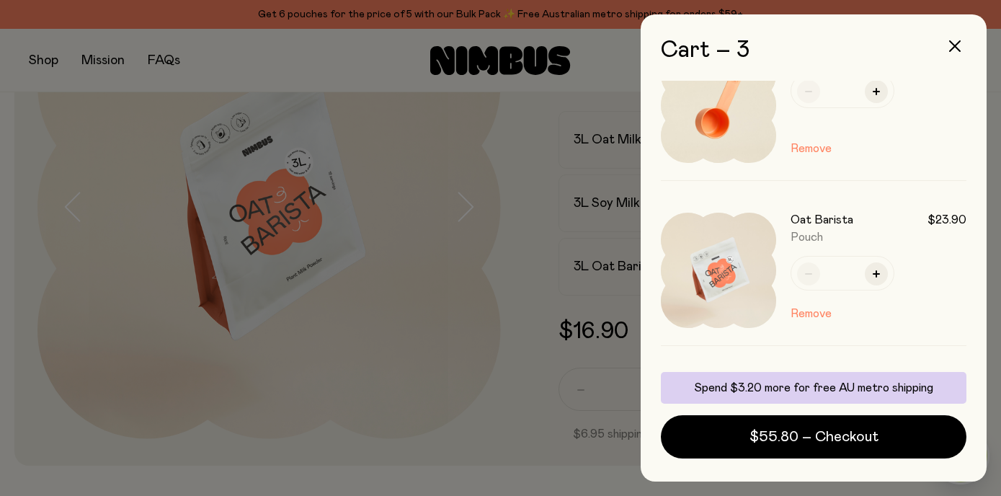
scroll to position [0, 0]
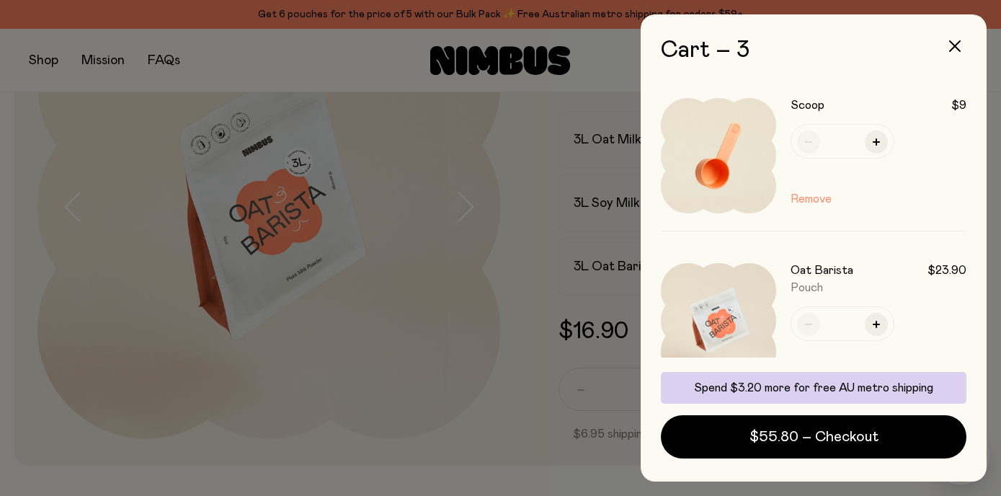
click at [807, 200] on button "Remove" at bounding box center [811, 198] width 41 height 17
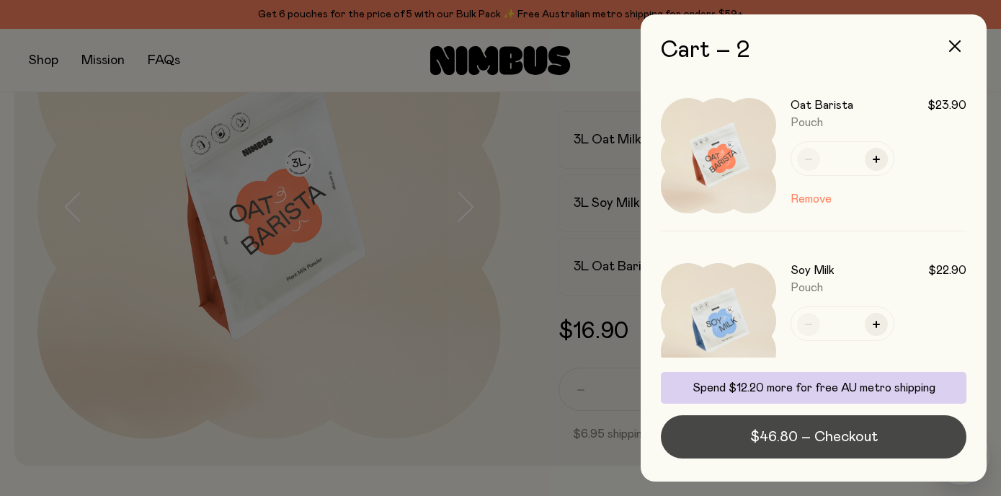
click at [827, 435] on span "$46.80 – Checkout" at bounding box center [814, 437] width 128 height 20
